Goal: Task Accomplishment & Management: Manage account settings

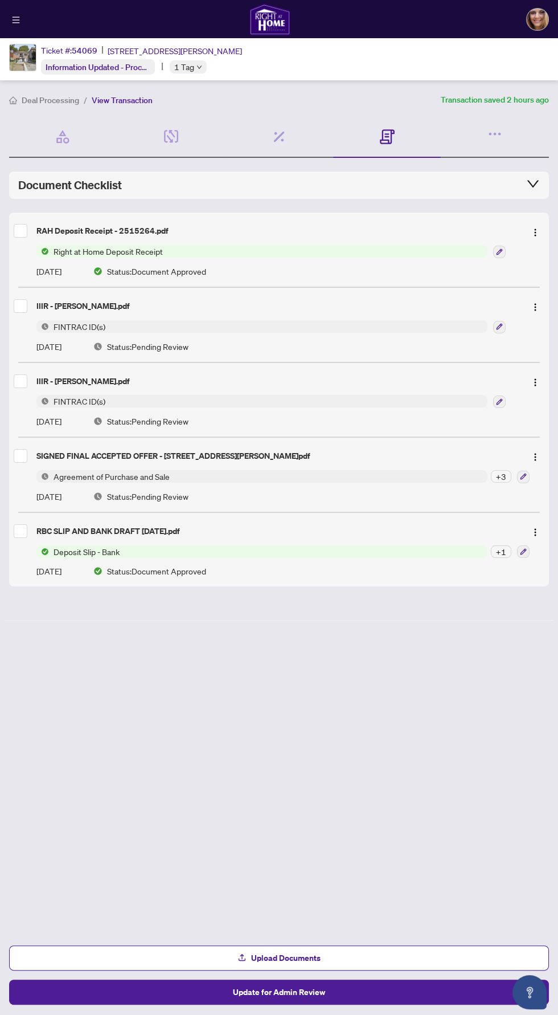
click at [17, 18] on icon "menu" at bounding box center [16, 20] width 8 height 8
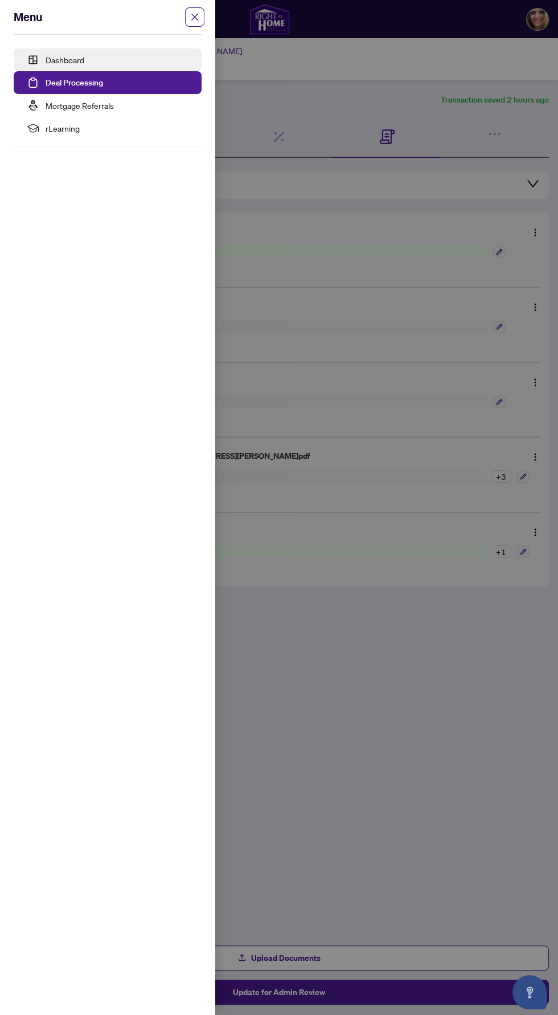
click at [68, 58] on link "Dashboard" at bounding box center [65, 60] width 39 height 10
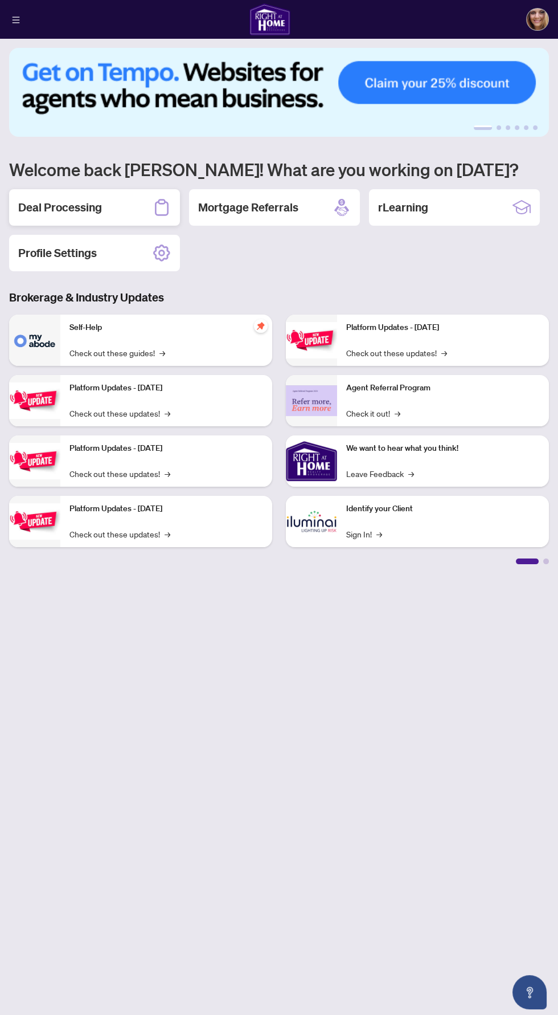
click at [34, 211] on h2 "Deal Processing" at bounding box center [60, 207] width 84 height 16
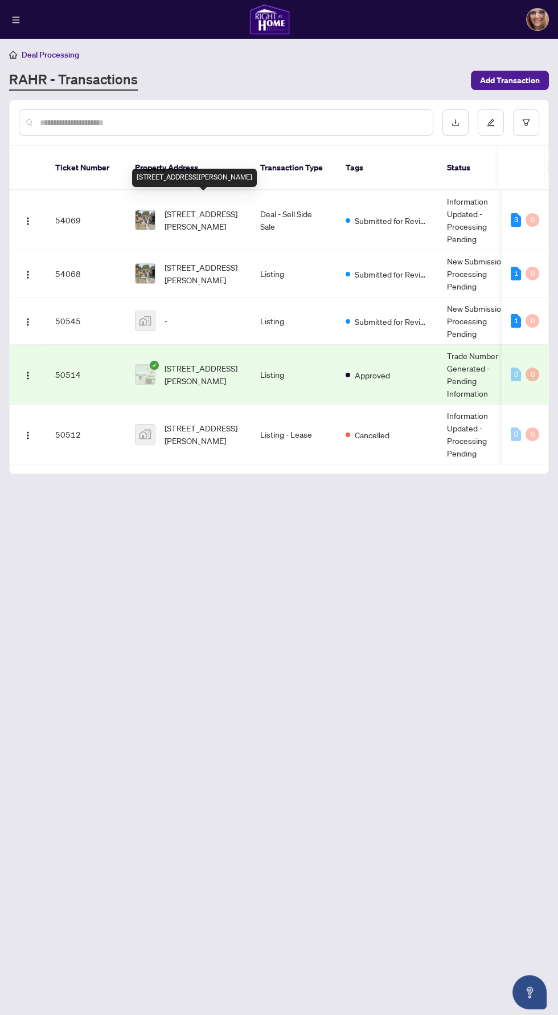
click at [221, 210] on span "[STREET_ADDRESS][PERSON_NAME]" at bounding box center [203, 219] width 77 height 25
click at [27, 216] on img "button" at bounding box center [27, 220] width 9 height 9
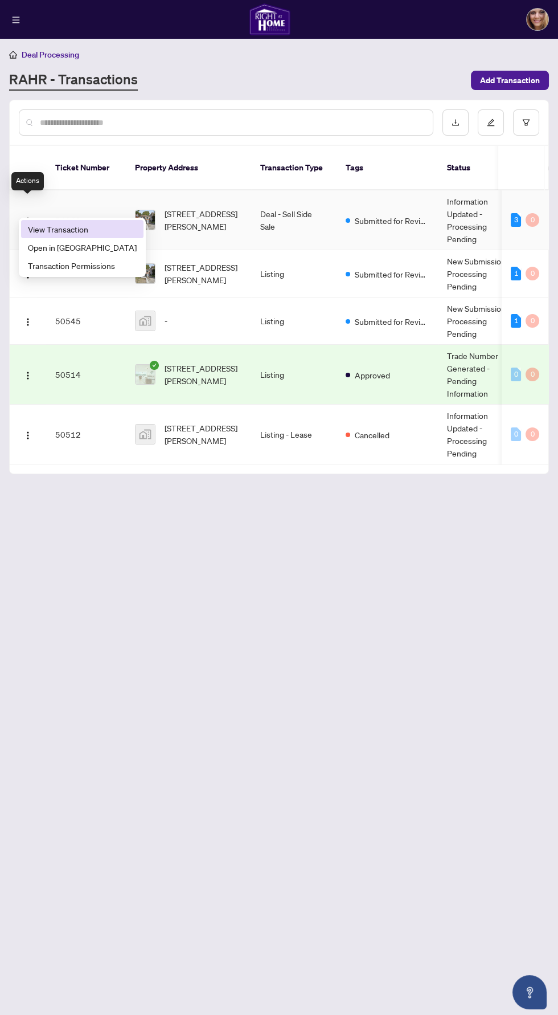
click at [54, 228] on span "View Transaction" at bounding box center [82, 229] width 109 height 13
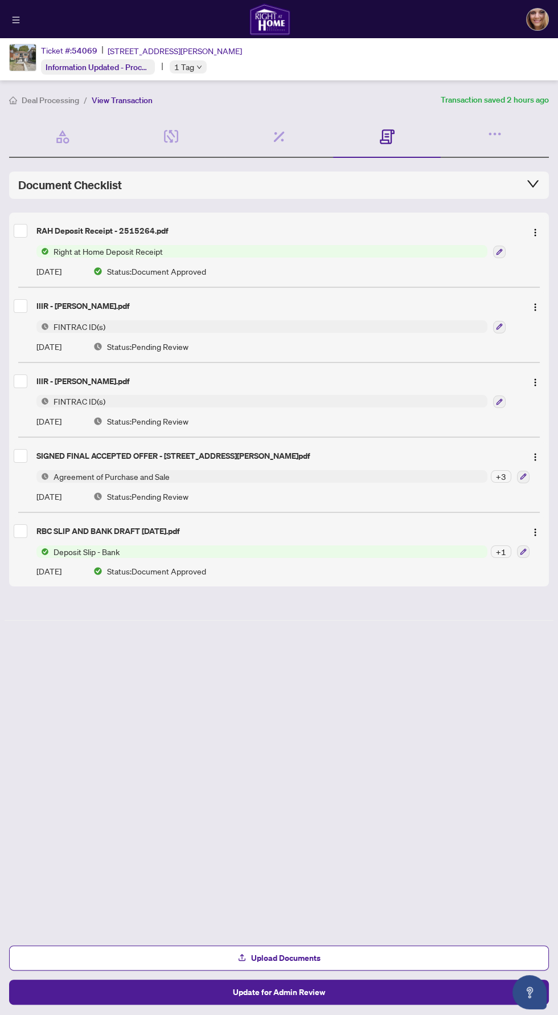
click at [332, 475] on span "Agreement of Purchase and Sale" at bounding box center [261, 476] width 451 height 13
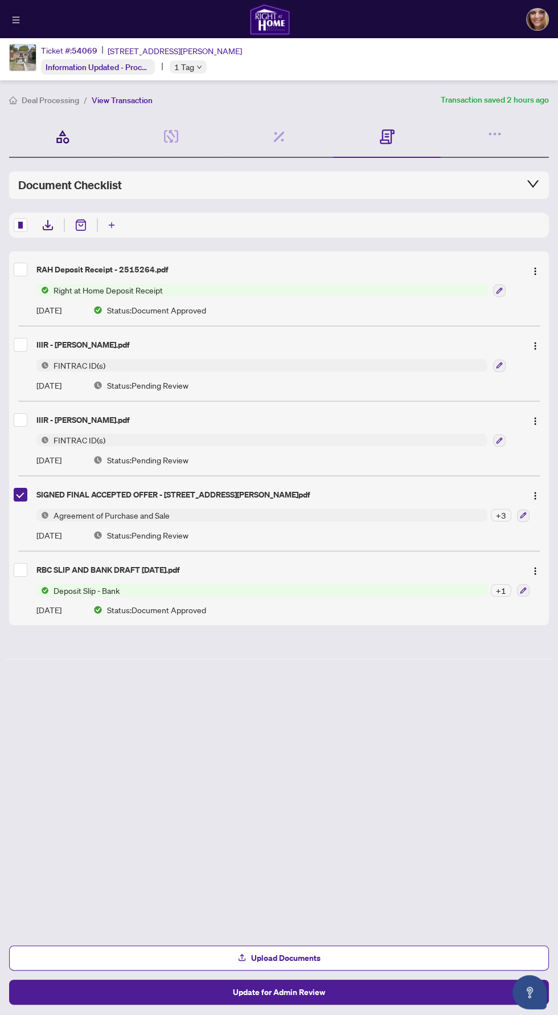
click at [63, 130] on icon at bounding box center [63, 136] width 12 height 13
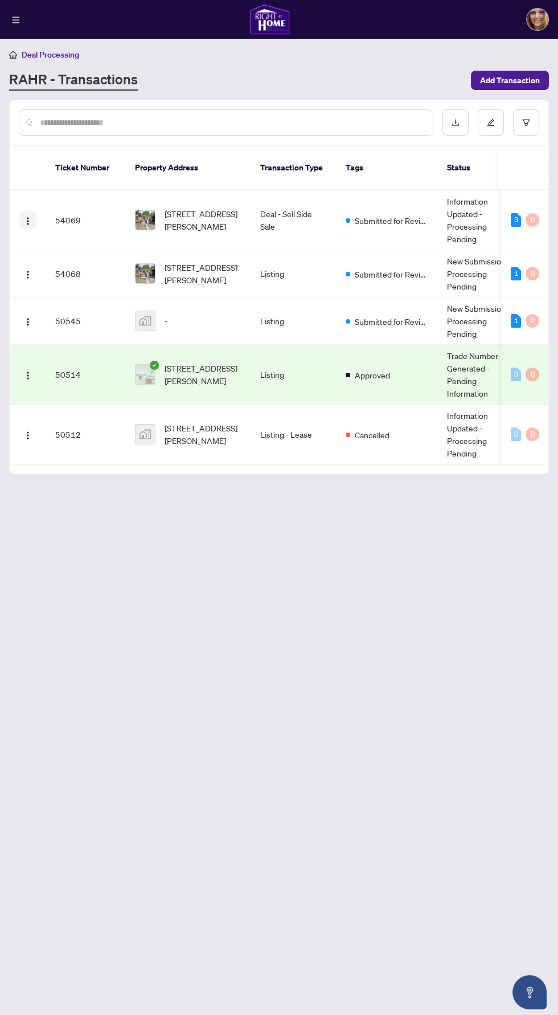
click at [24, 214] on span "button" at bounding box center [27, 220] width 9 height 13
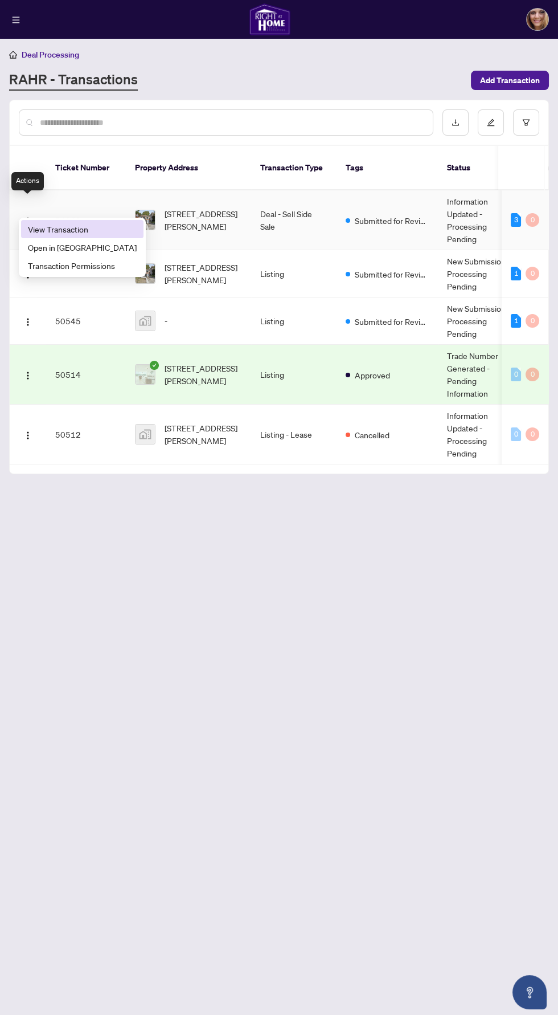
click at [50, 228] on span "View Transaction" at bounding box center [82, 229] width 109 height 13
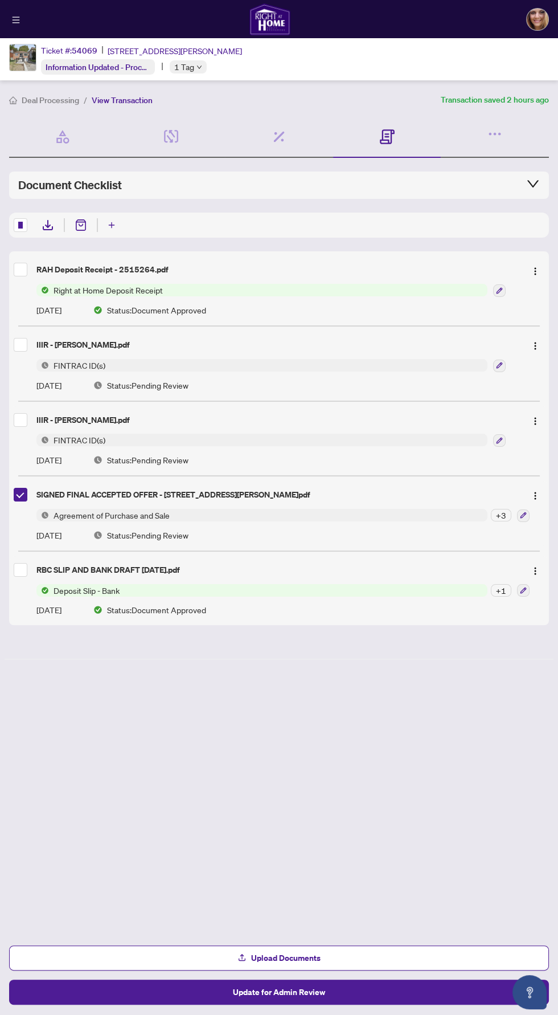
click at [47, 224] on icon at bounding box center [48, 224] width 6 height 8
click at [52, 229] on icon at bounding box center [48, 228] width 10 height 4
